Goal: Information Seeking & Learning: Check status

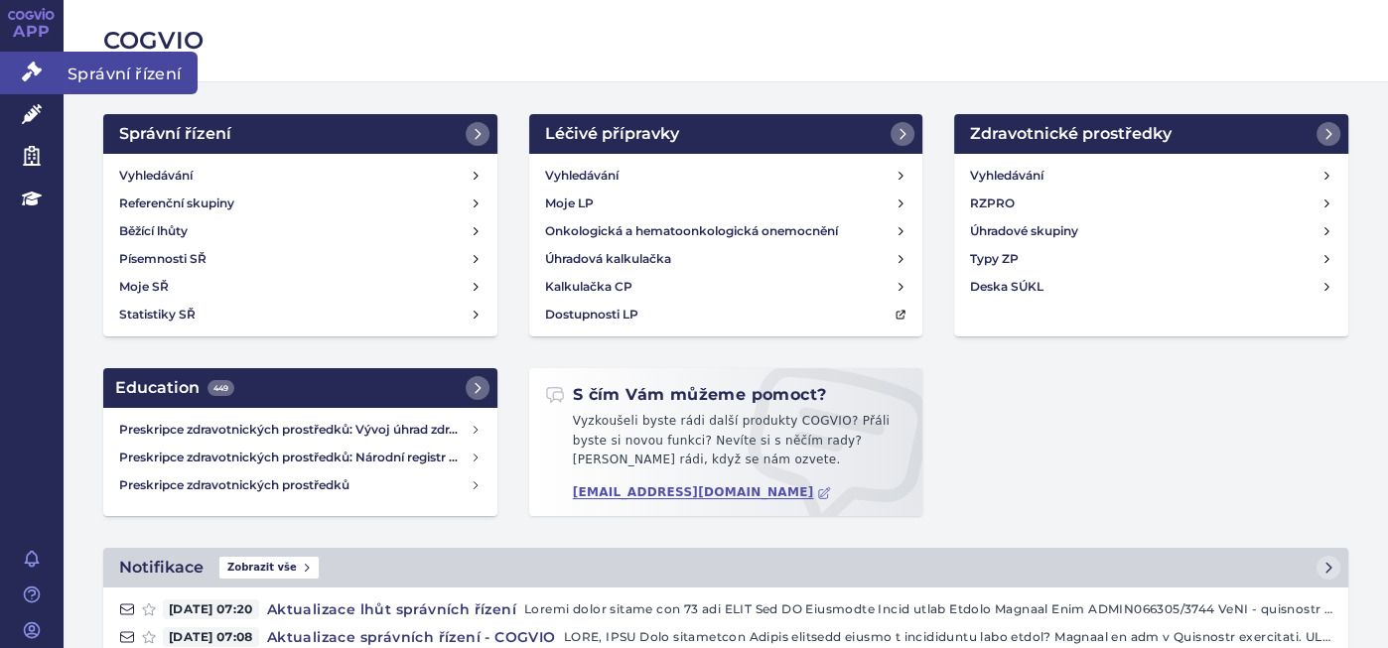
click at [27, 77] on icon at bounding box center [32, 72] width 20 height 20
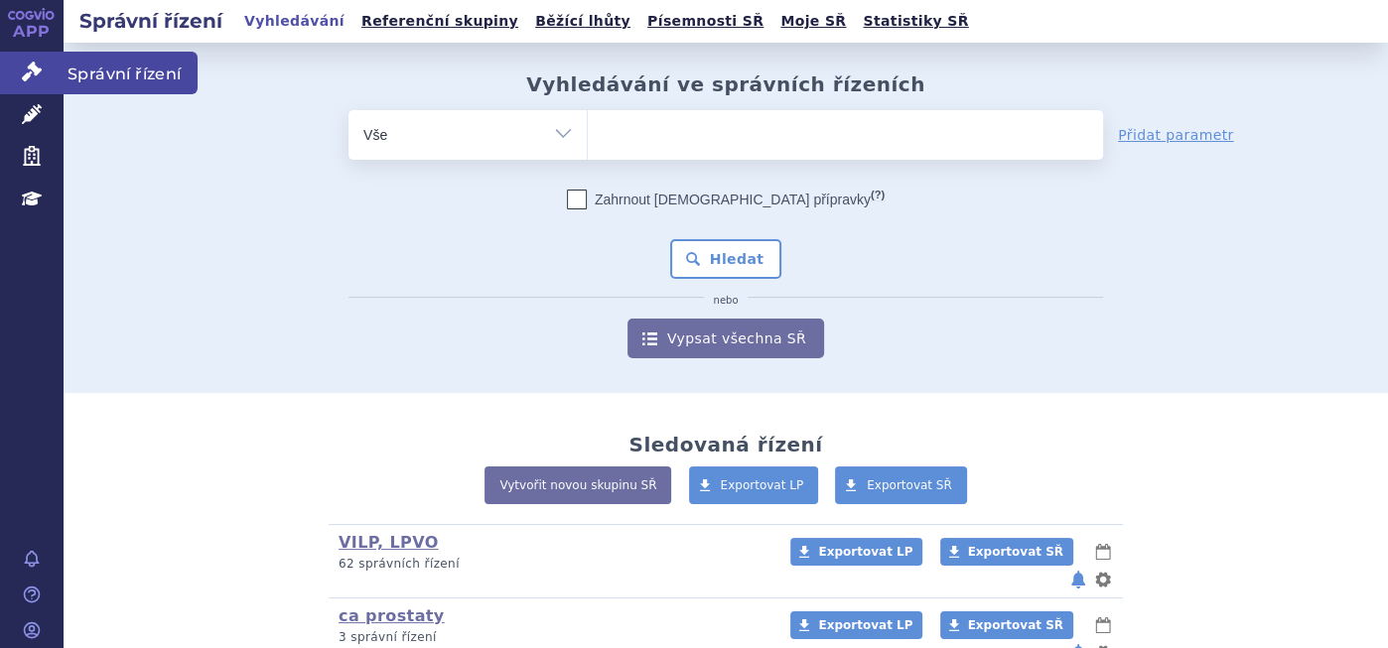
drag, startPoint x: 0, startPoint y: 0, endPoint x: 27, endPoint y: 77, distance: 82.0
click at [27, 77] on icon at bounding box center [32, 72] width 20 height 20
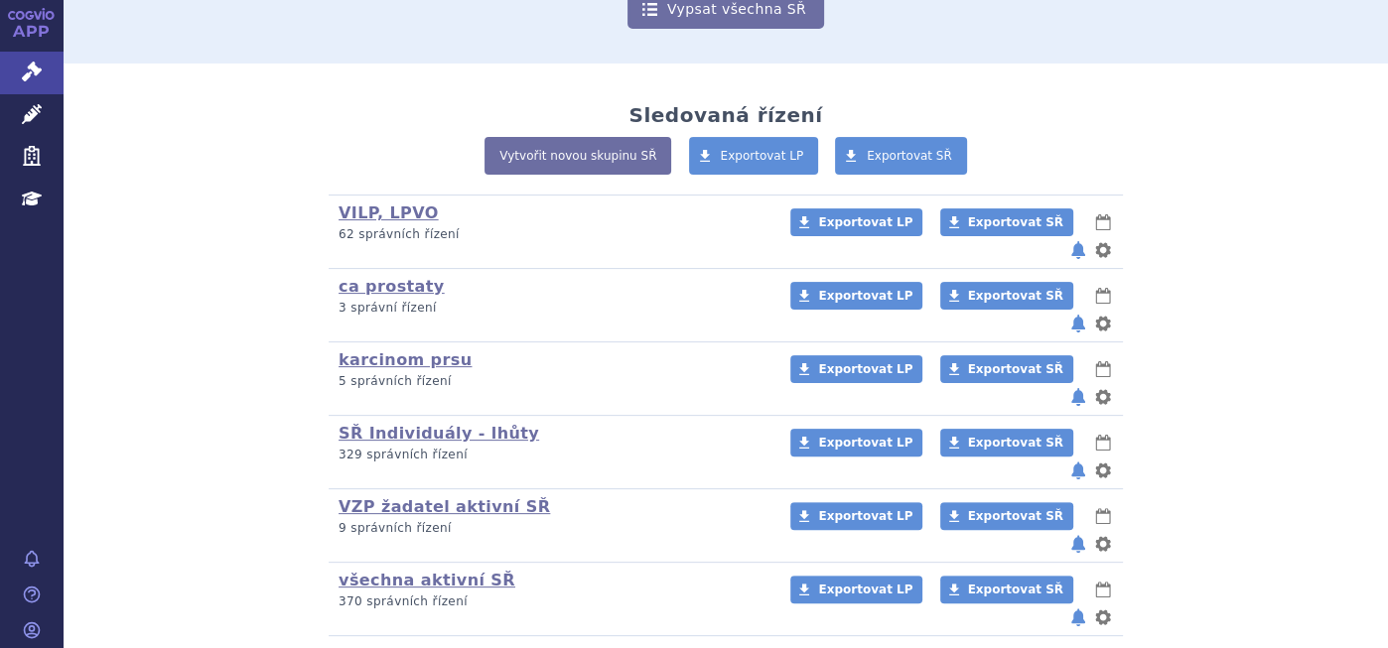
scroll to position [331, 0]
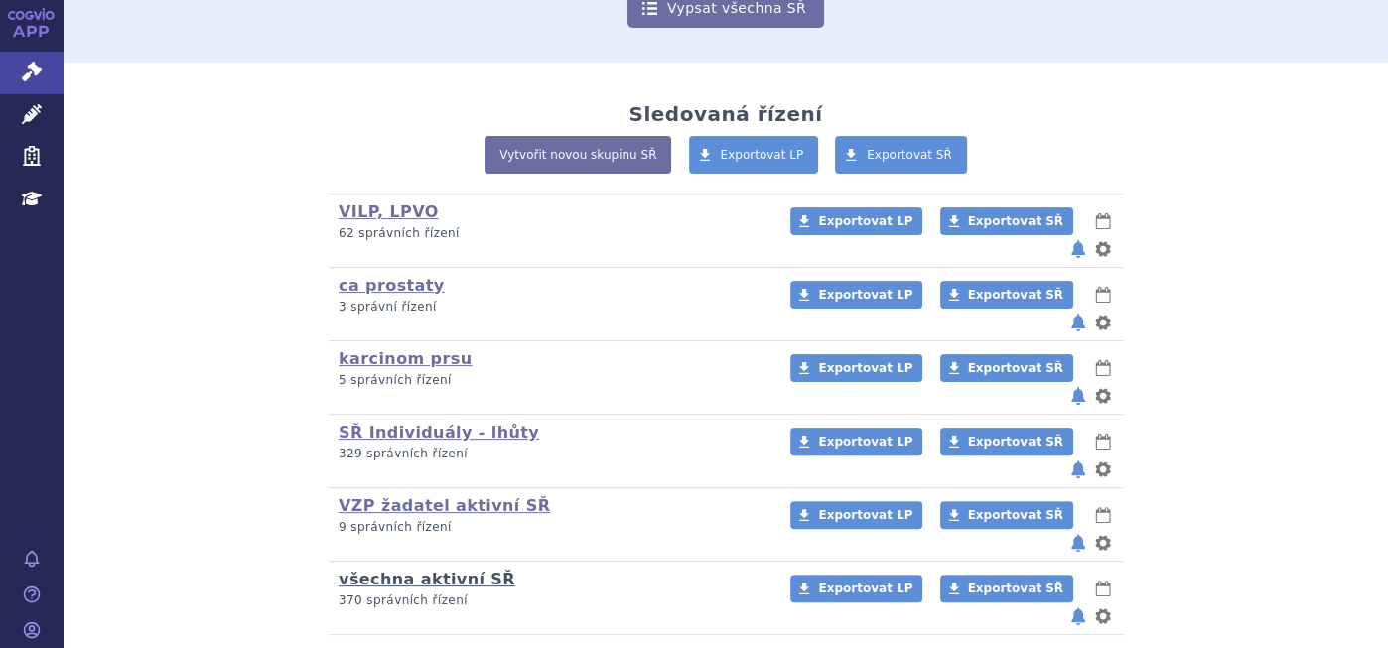
click at [428, 570] on link "všechna aktivní SŘ" at bounding box center [427, 579] width 177 height 19
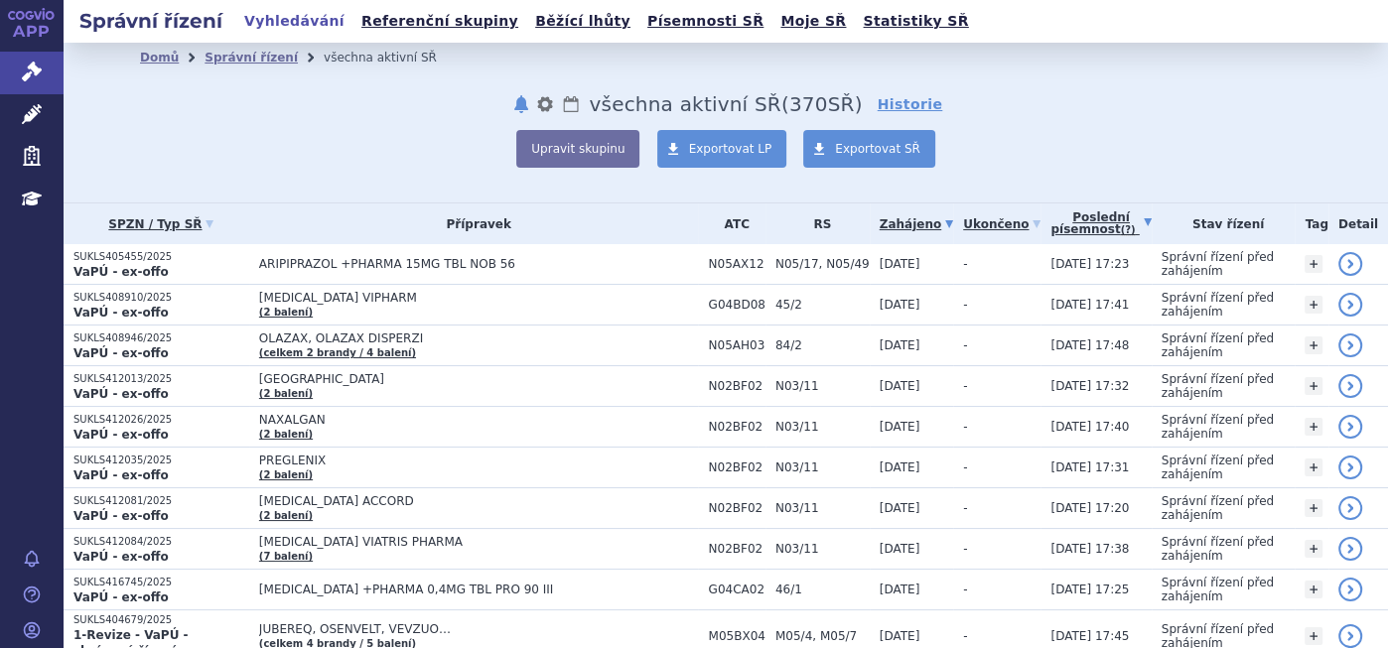
click at [1072, 211] on link "Poslední písemnost (?)" at bounding box center [1101, 224] width 100 height 41
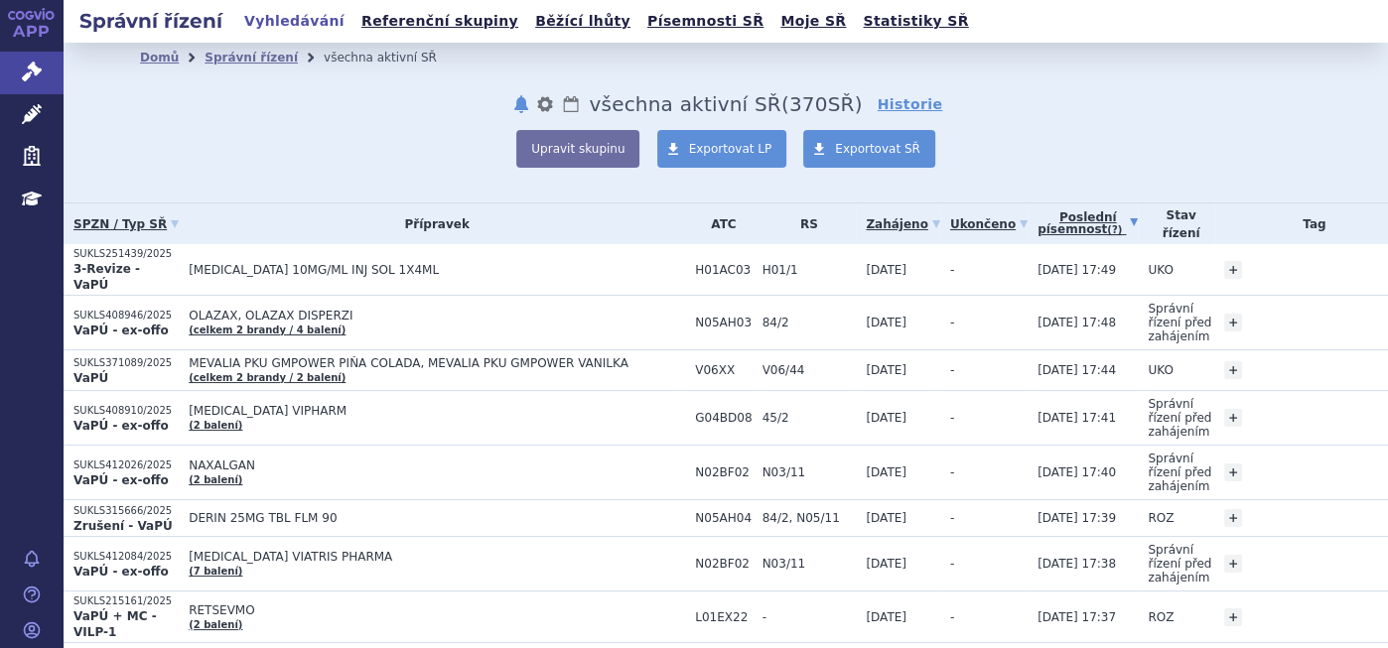
click at [1042, 209] on link "Poslední písemnost (?)" at bounding box center [1088, 224] width 100 height 41
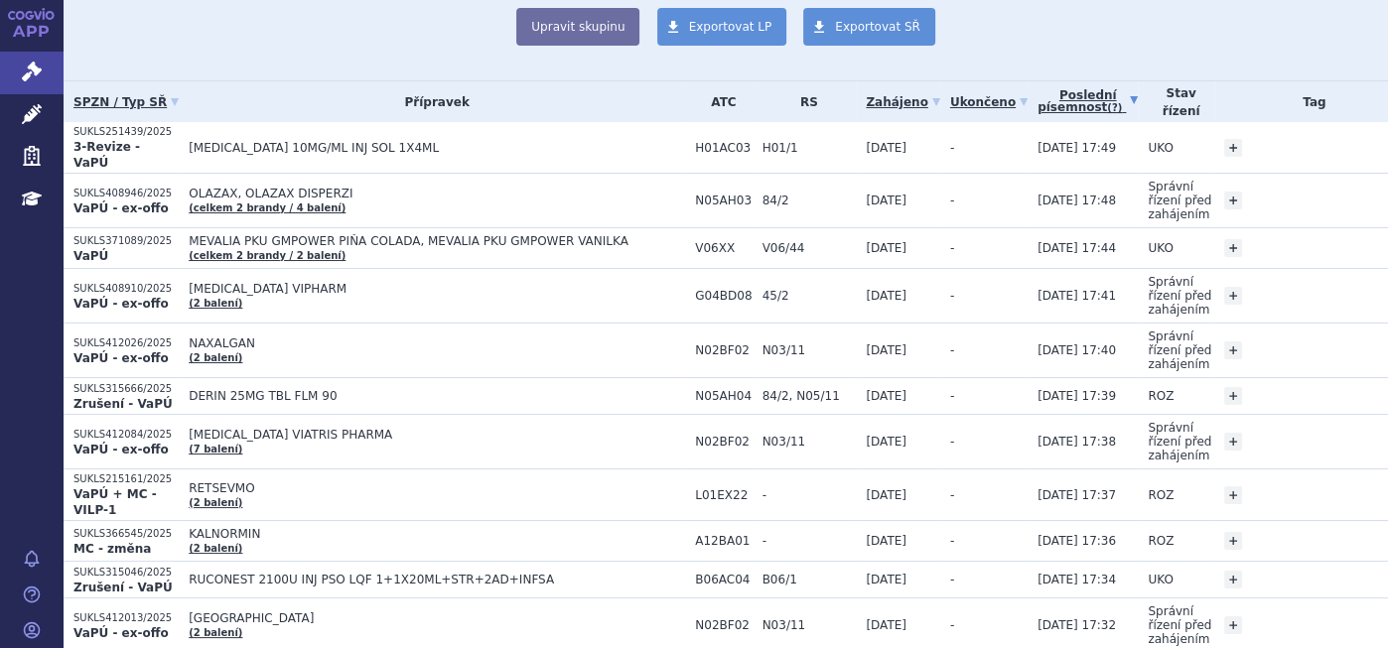
scroll to position [132, 0]
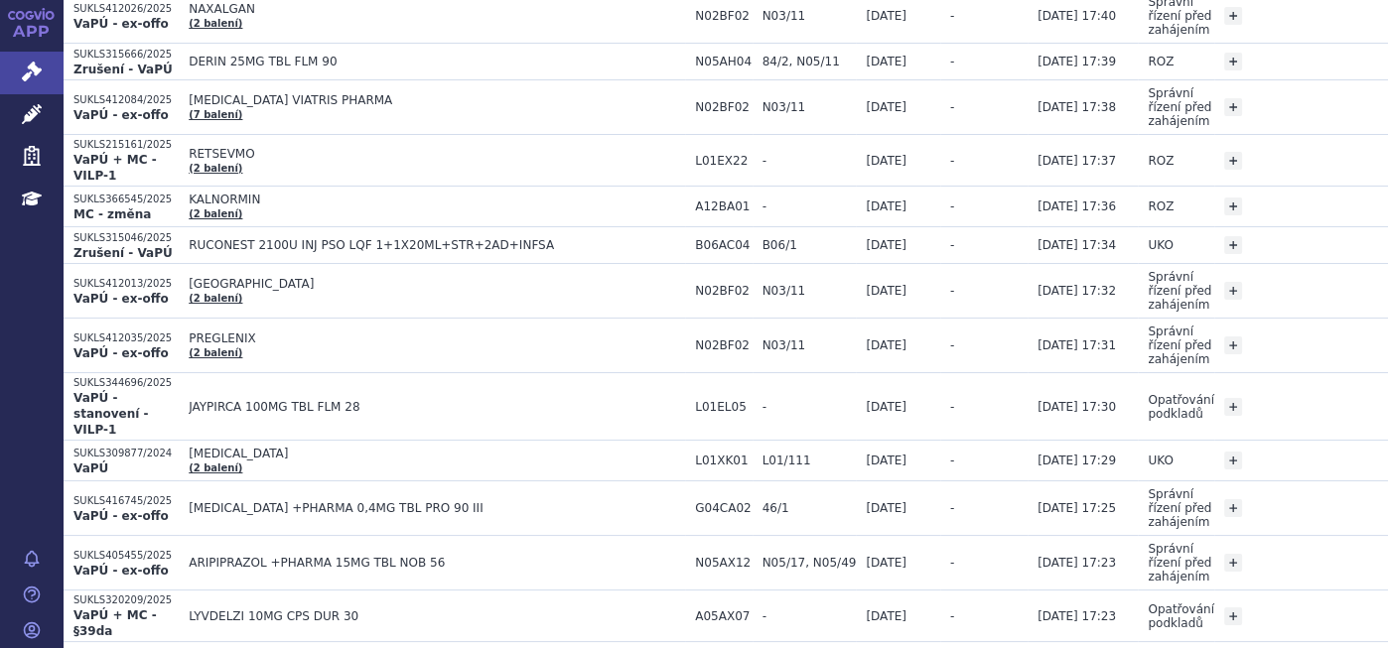
scroll to position [499, 0]
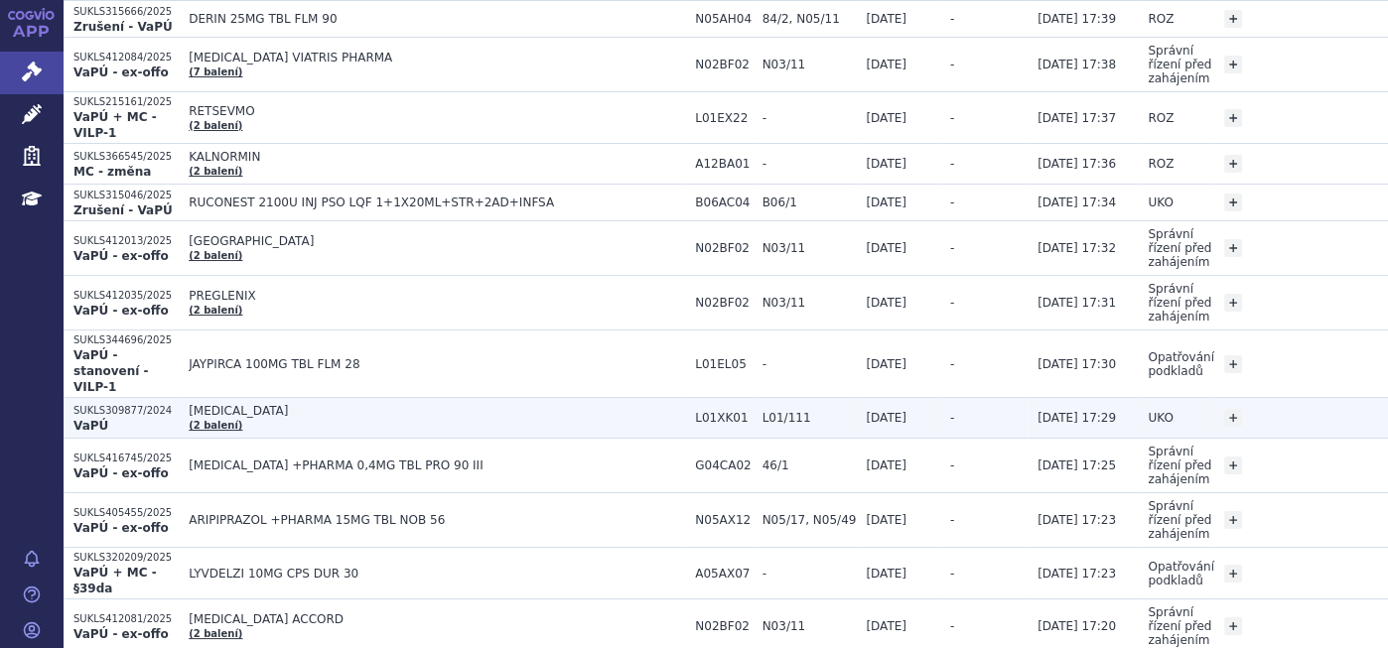
click at [189, 404] on span "[MEDICAL_DATA]" at bounding box center [437, 411] width 497 height 14
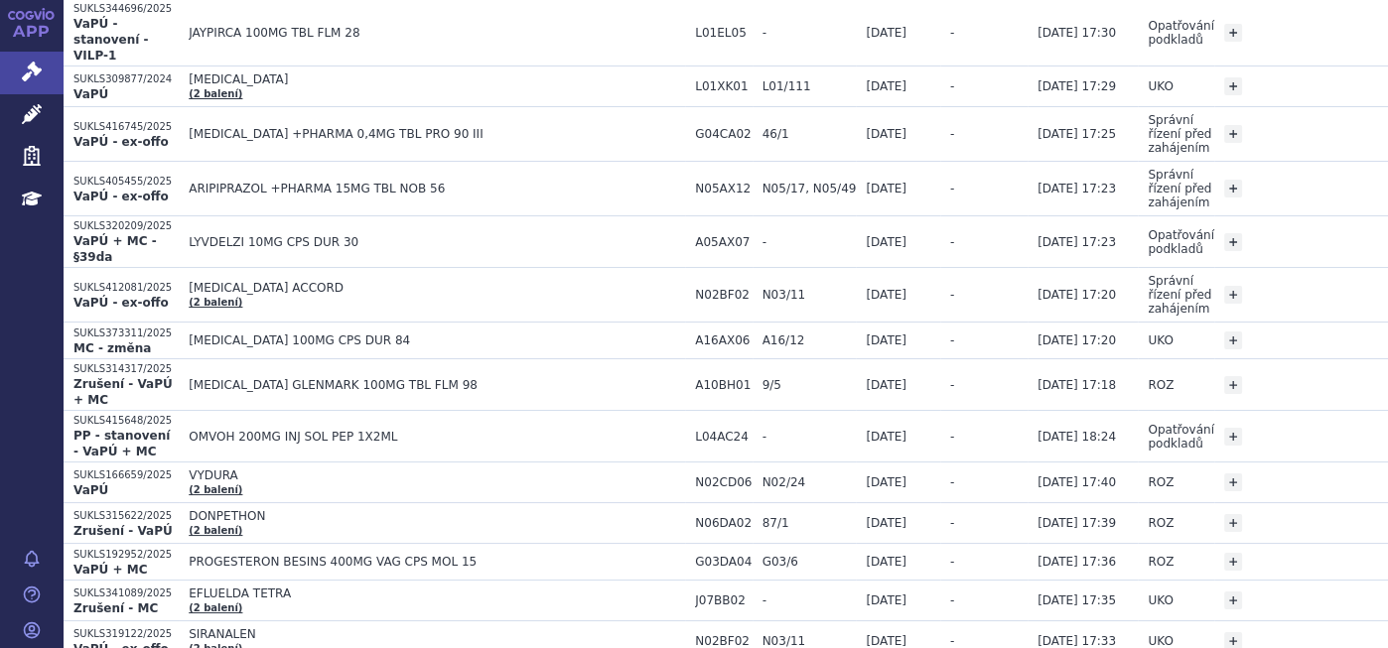
scroll to position [838, 0]
